Goal: Information Seeking & Learning: Learn about a topic

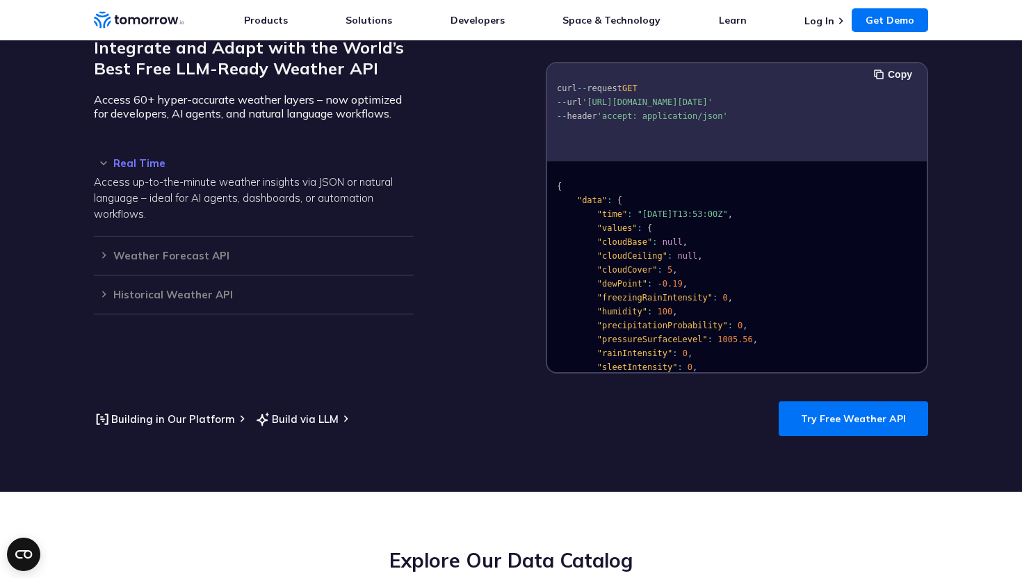
scroll to position [1290, 0]
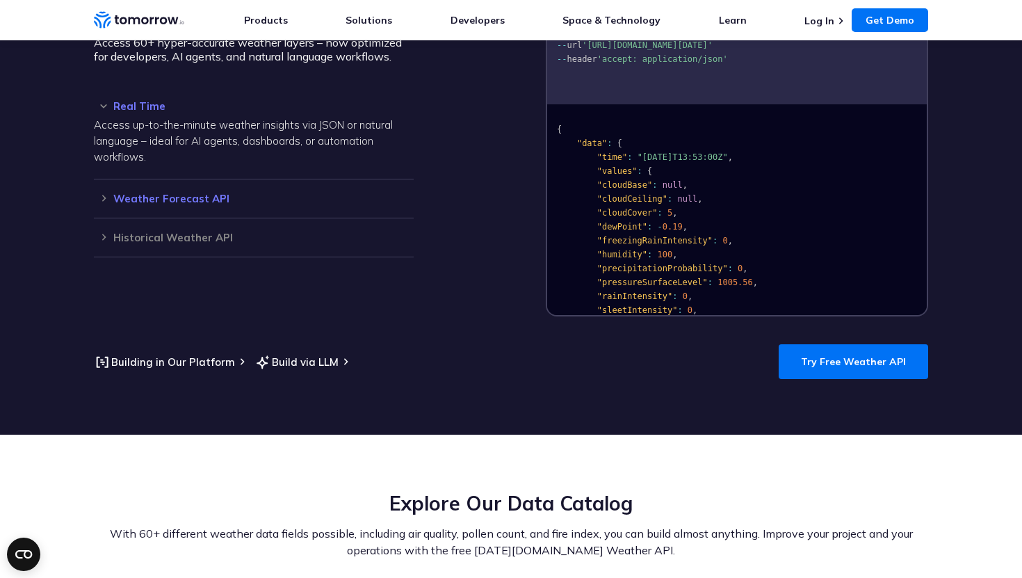
click at [202, 193] on h3 "Weather Forecast API" at bounding box center [254, 198] width 320 height 10
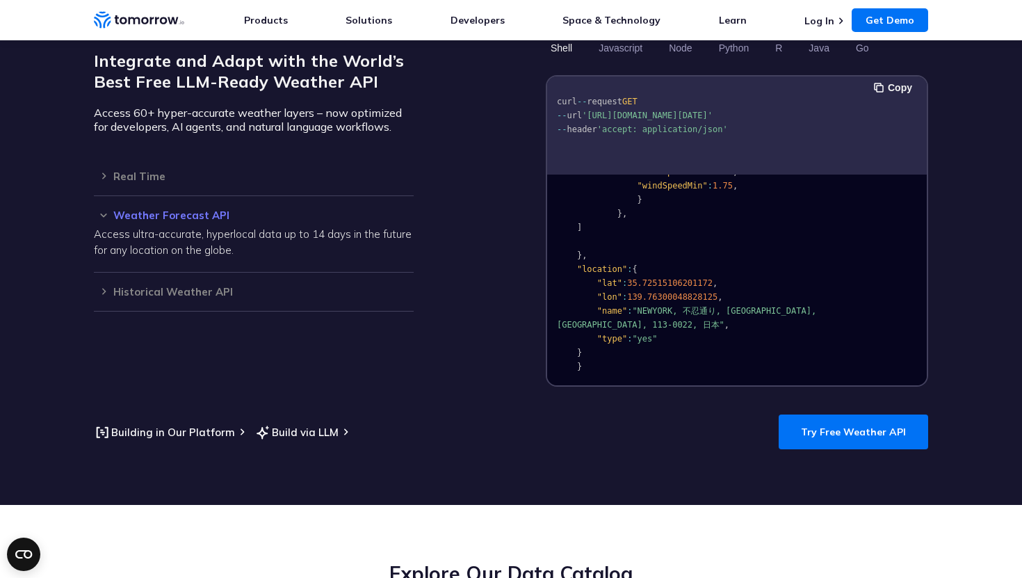
scroll to position [1232, 0]
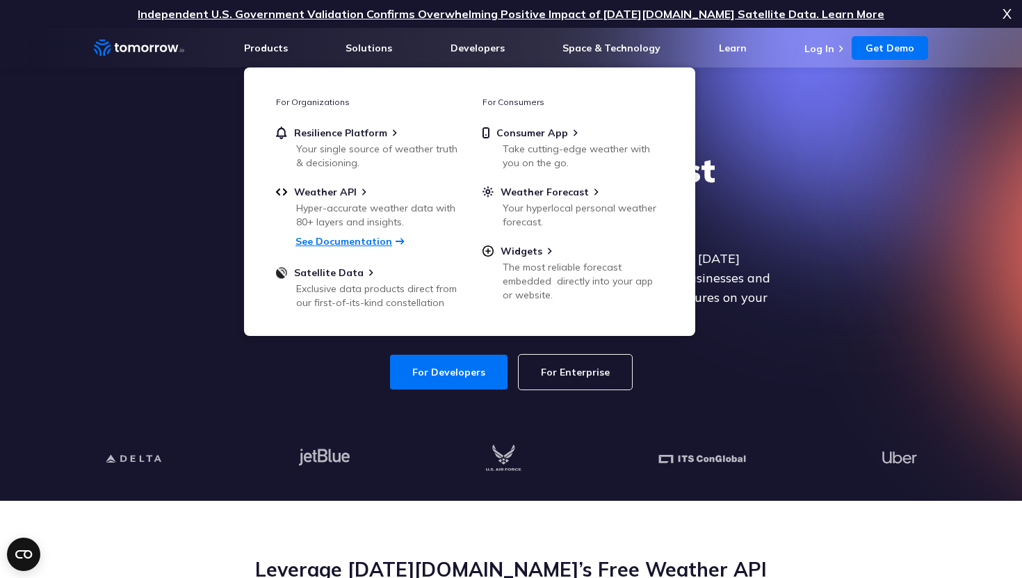
click at [341, 243] on link "See Documentation" at bounding box center [343, 241] width 97 height 13
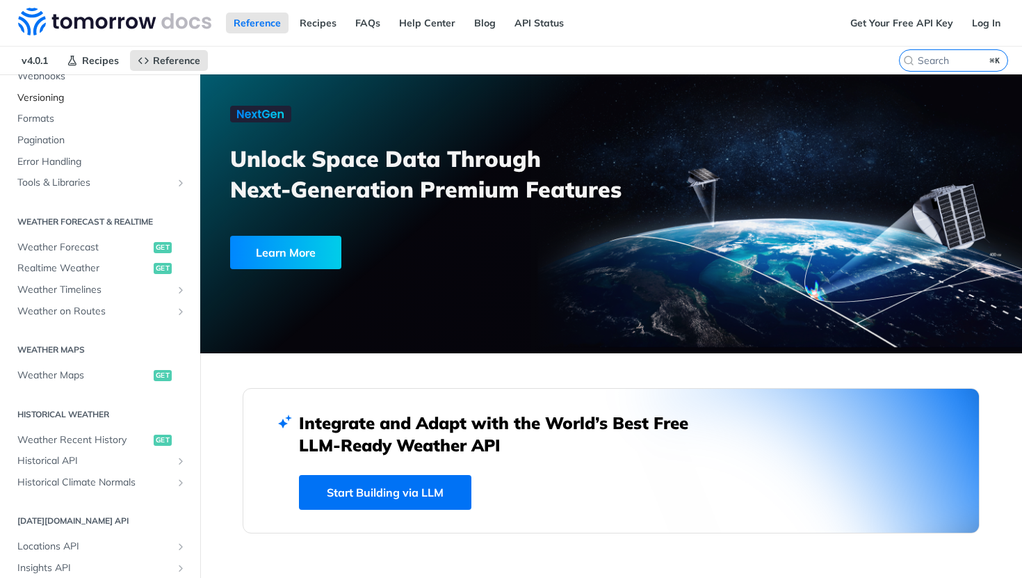
scroll to position [170, 0]
click at [74, 247] on span "Weather Forecast" at bounding box center [83, 248] width 133 height 14
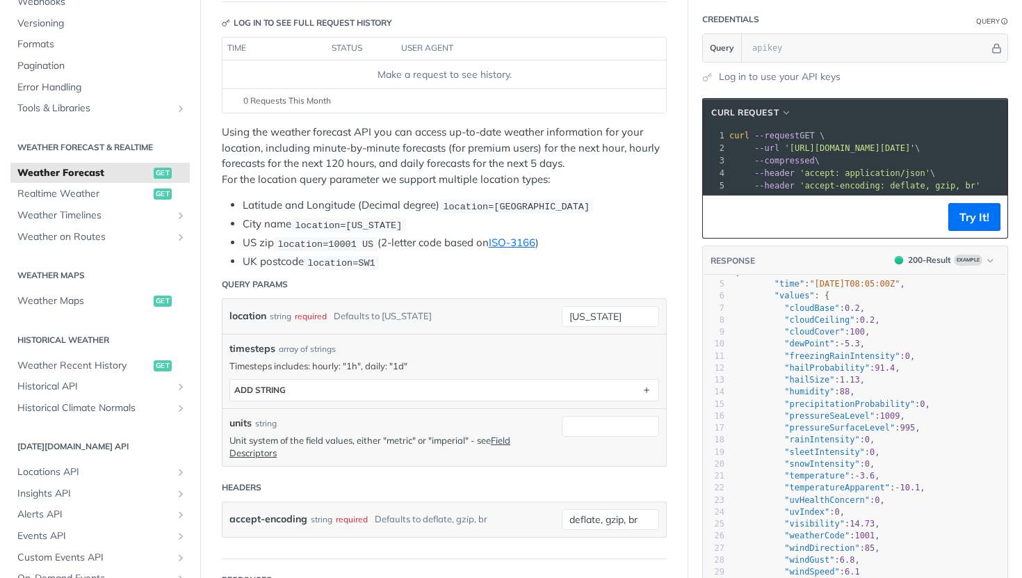
scroll to position [53, 0]
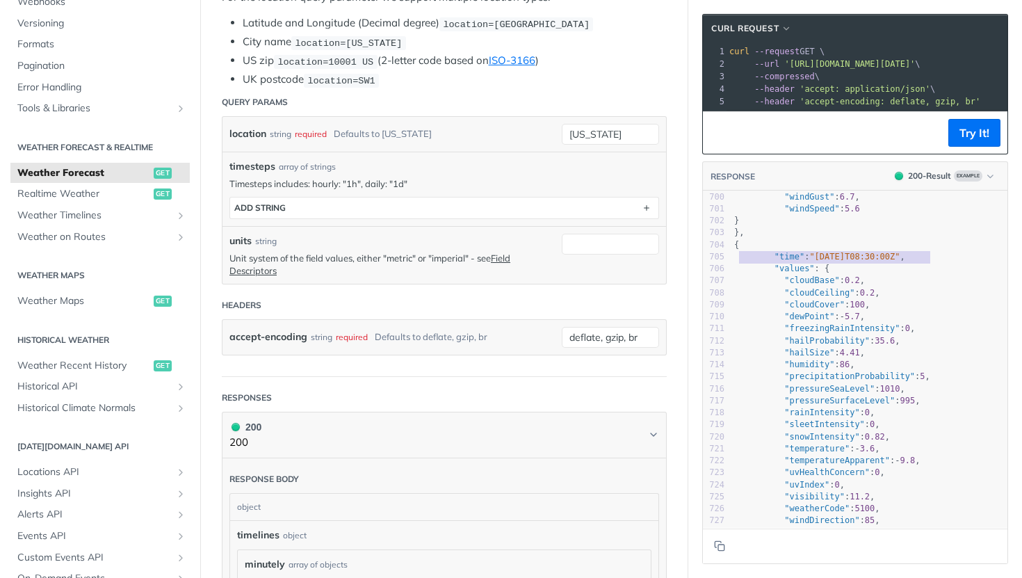
type textarea ""time": "2025-02-09T08:30:00Z","
drag, startPoint x: 943, startPoint y: 253, endPoint x: 735, endPoint y: 254, distance: 207.9
click at [735, 254] on pre ""time" : "2025-02-09T08:30:00Z" ," at bounding box center [869, 257] width 276 height 12
click at [861, 268] on pre ""values" : {" at bounding box center [869, 269] width 276 height 12
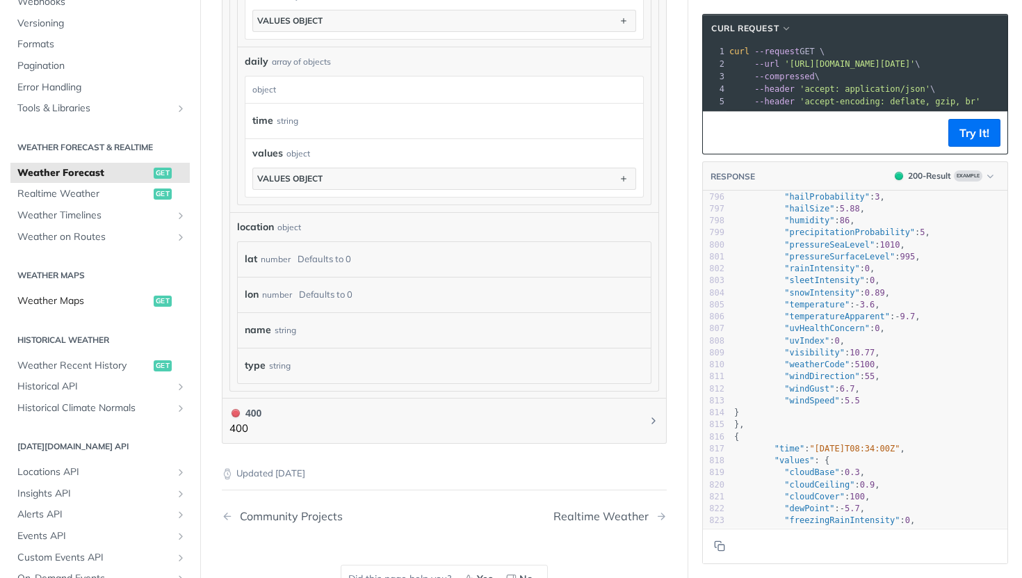
scroll to position [346, 0]
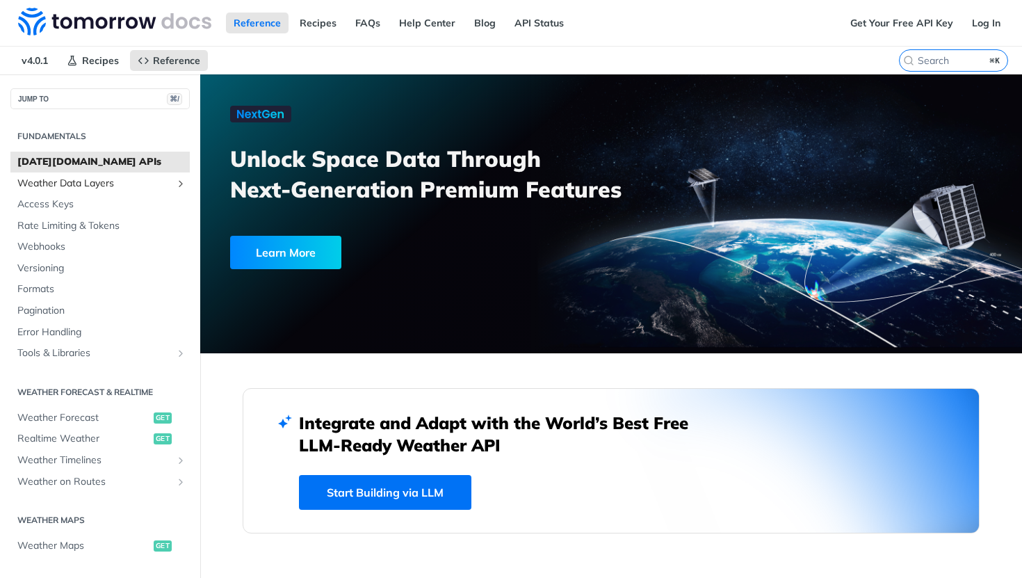
click at [83, 182] on span "Weather Data Layers" at bounding box center [94, 184] width 154 height 14
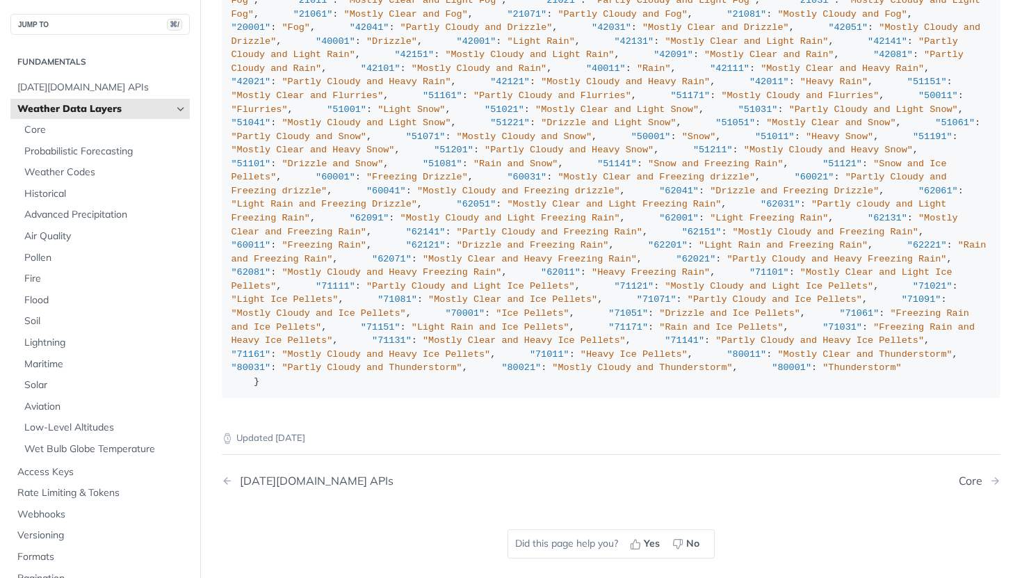
scroll to position [4368, 0]
click at [99, 145] on span "Probabilistic Forecasting" at bounding box center [105, 152] width 162 height 14
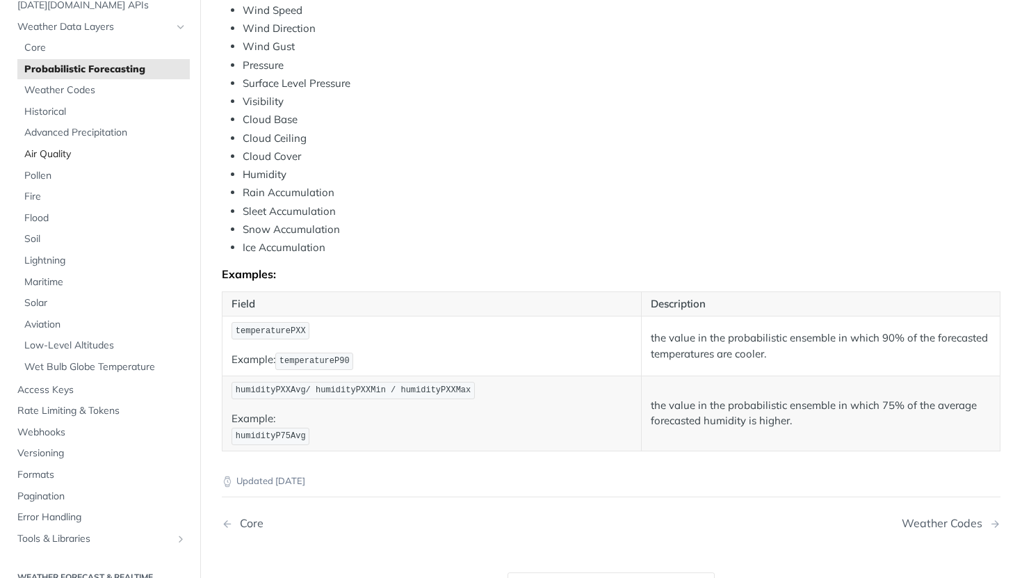
scroll to position [86, 0]
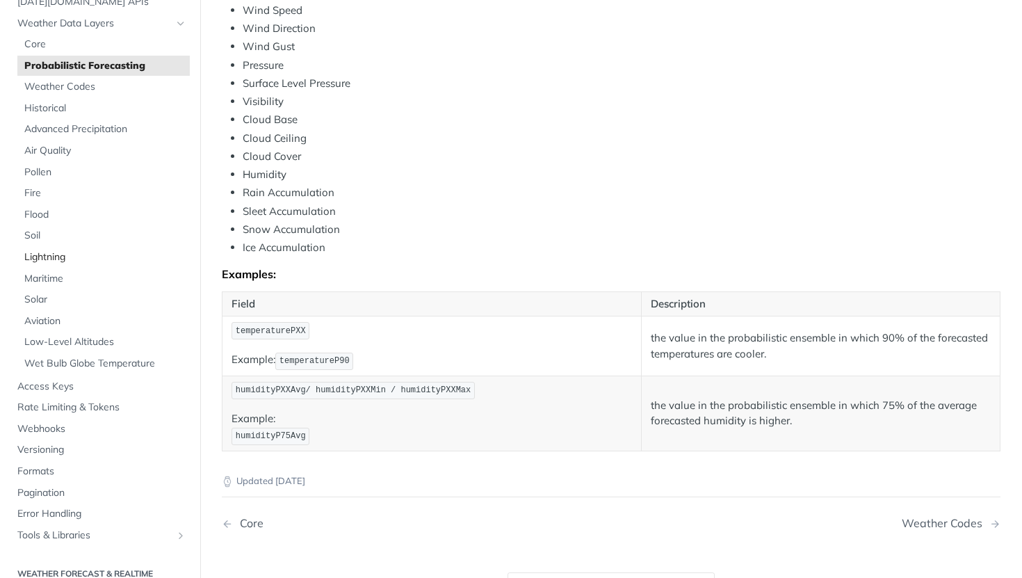
click at [63, 256] on span "Lightning" at bounding box center [105, 257] width 162 height 14
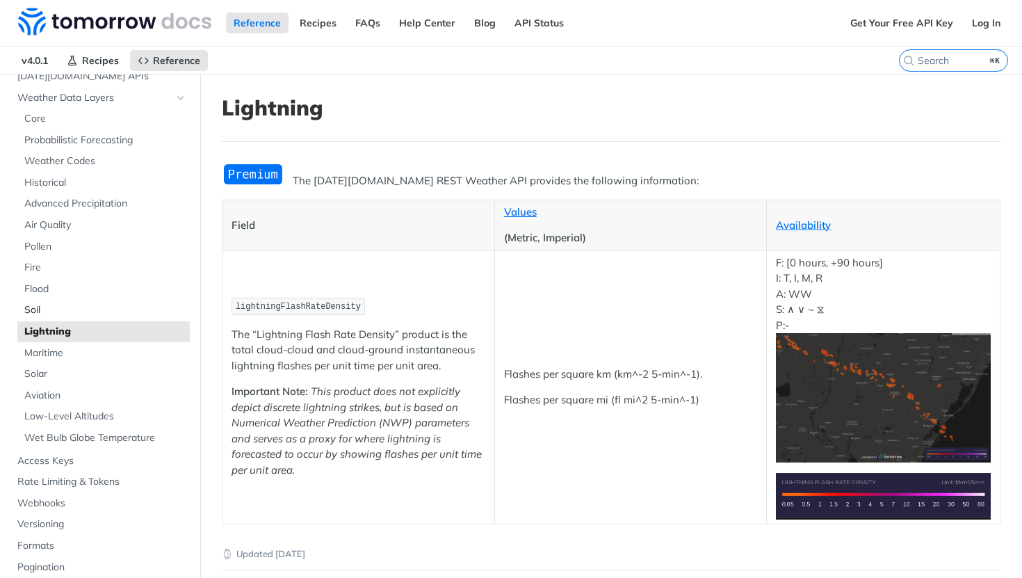
click at [63, 308] on span "Soil" at bounding box center [105, 310] width 162 height 14
